Goal: Find specific page/section: Find specific page/section

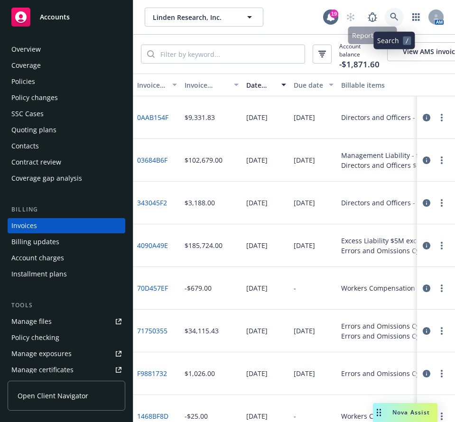
click at [391, 20] on icon at bounding box center [394, 17] width 9 height 9
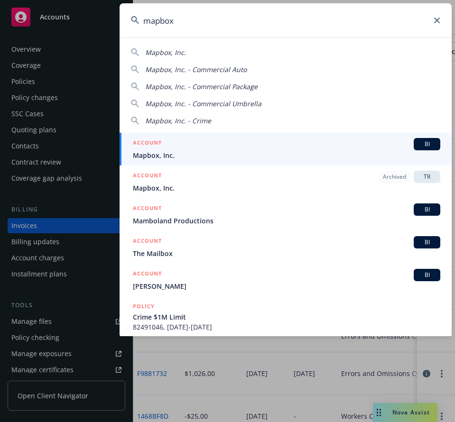
type input "mapbox"
click at [251, 152] on span "Mapbox, Inc." at bounding box center [286, 155] width 307 height 10
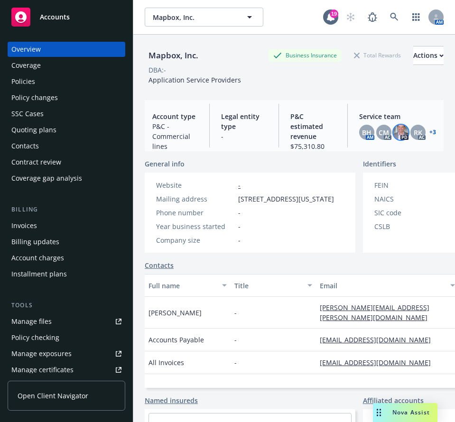
click at [393, 137] on img at bounding box center [400, 132] width 15 height 15
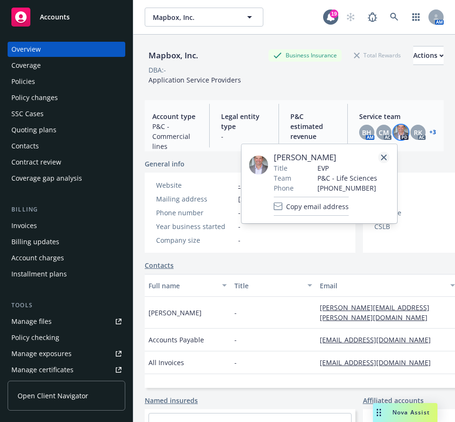
click at [384, 156] on icon "close" at bounding box center [384, 158] width 6 height 6
